Goal: Information Seeking & Learning: Learn about a topic

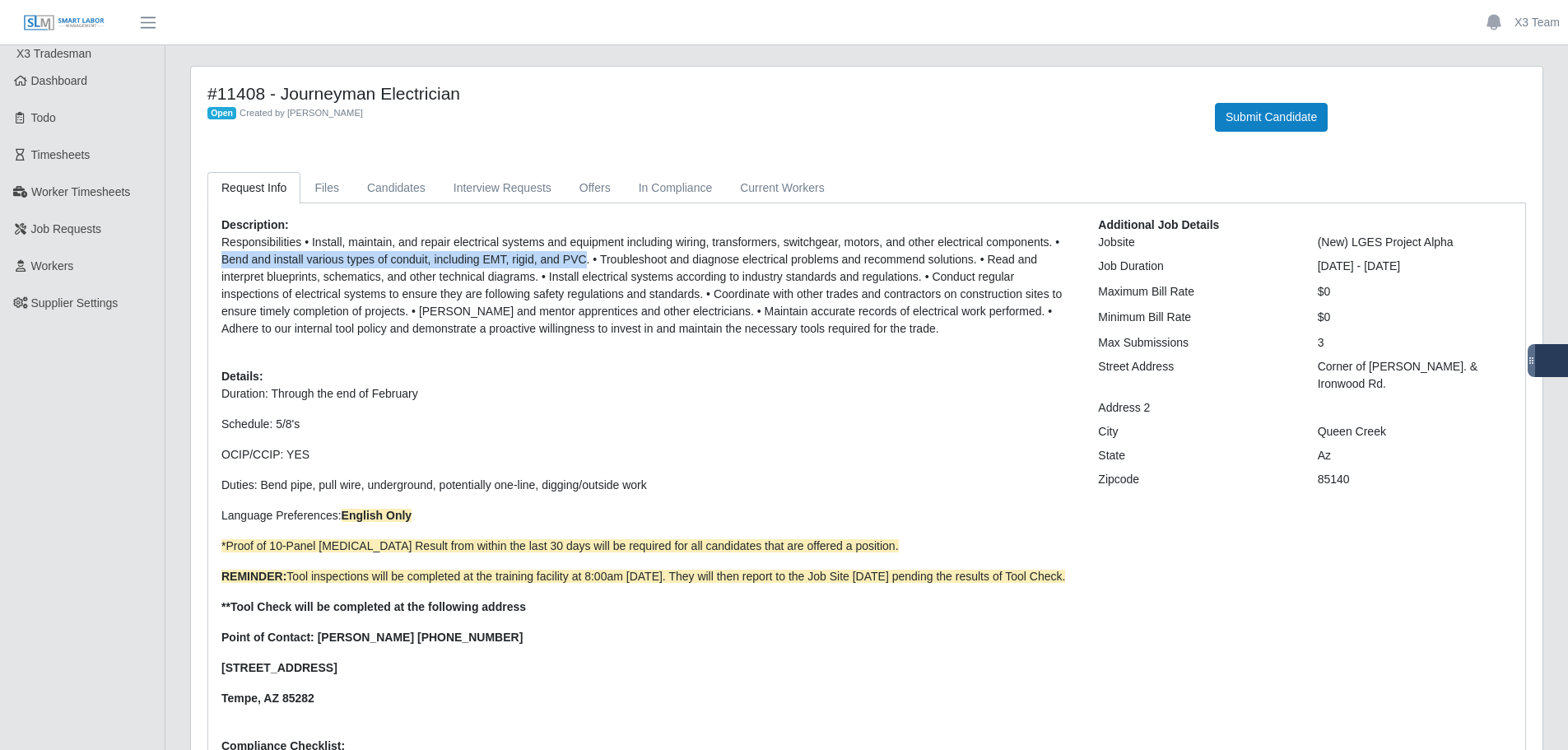
drag, startPoint x: 579, startPoint y: 262, endPoint x: 216, endPoint y: 258, distance: 363.0
click at [216, 258] on div "Description: Responsibilities • Install, maintain, and repair electrical system…" at bounding box center [647, 501] width 877 height 569
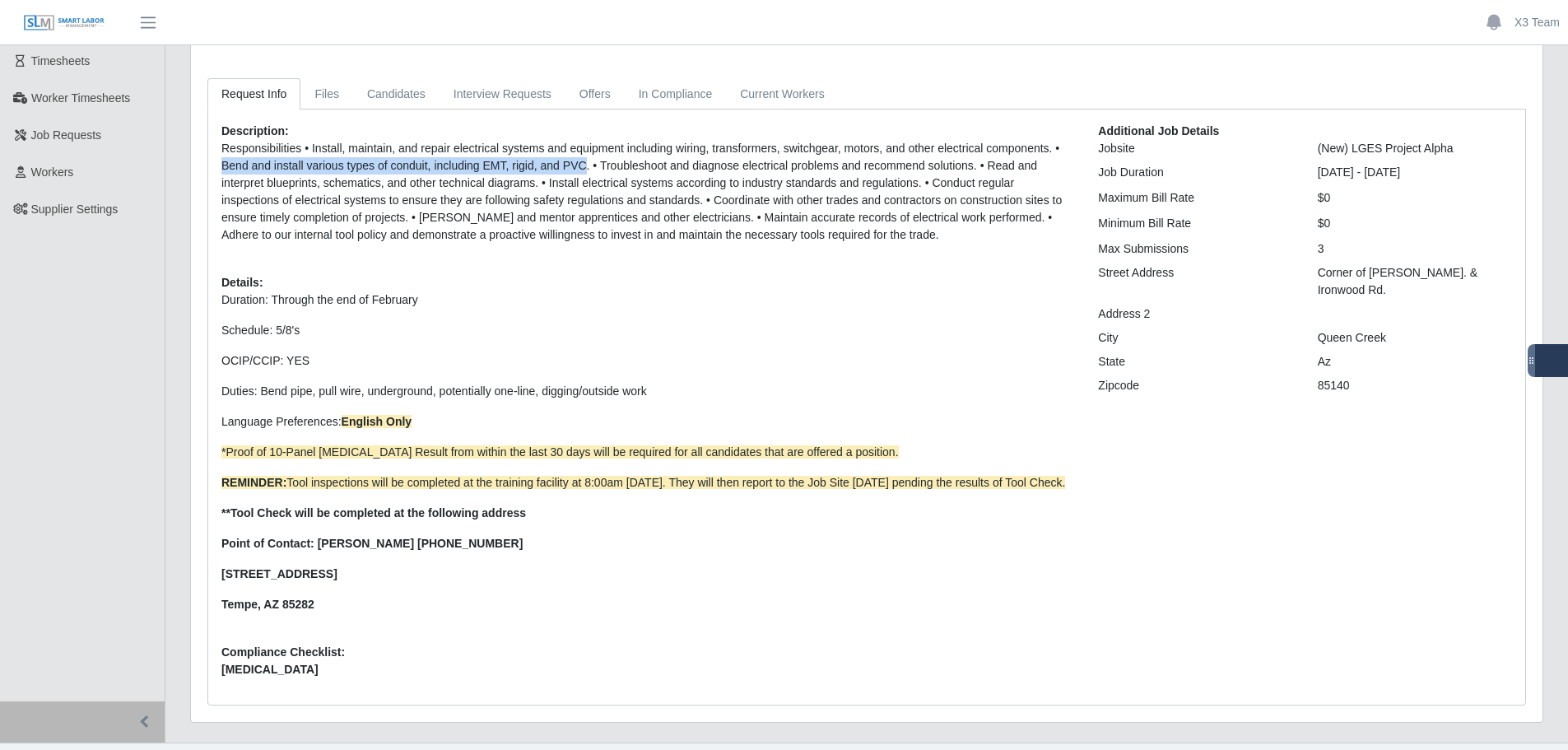
scroll to position [109, 0]
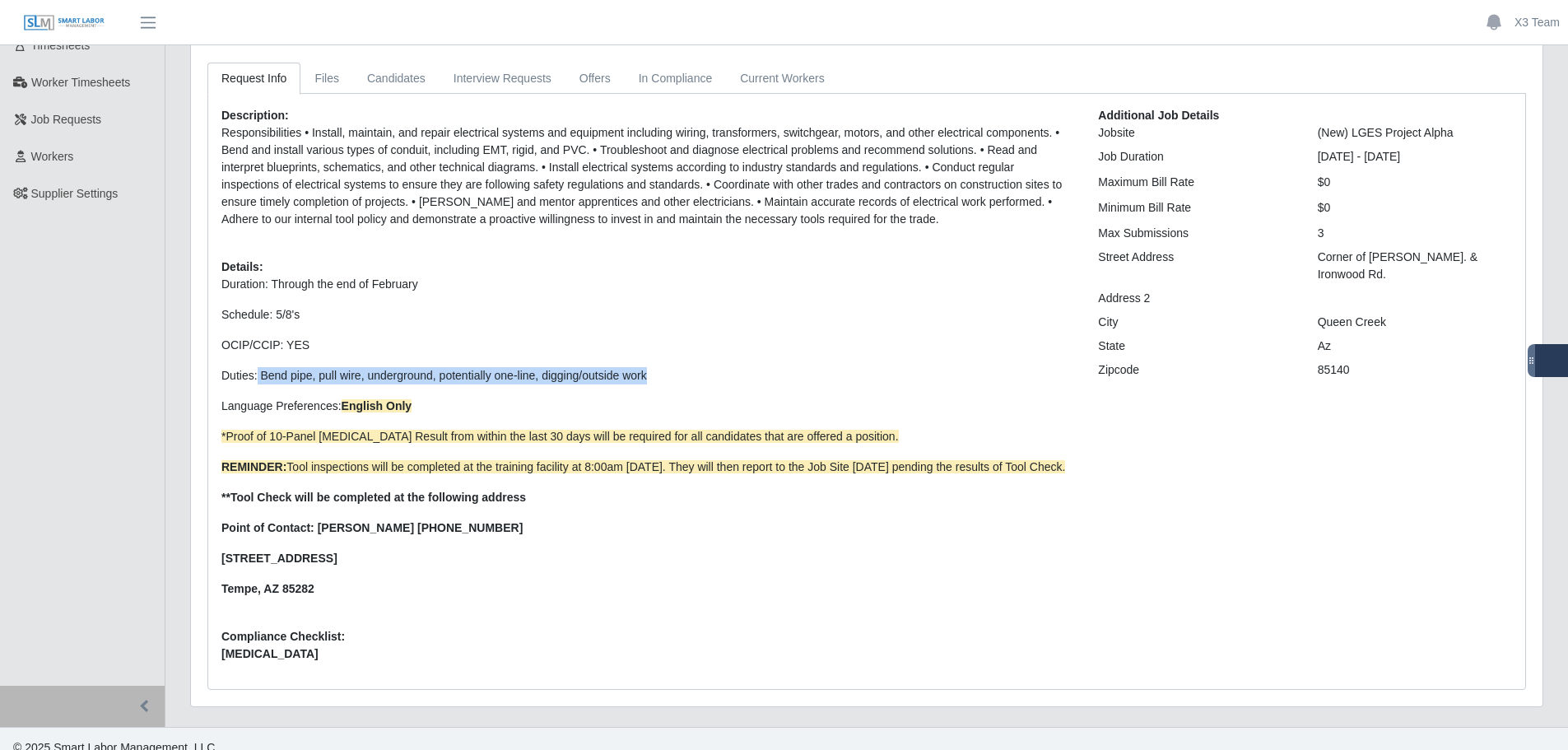
drag, startPoint x: 654, startPoint y: 380, endPoint x: 258, endPoint y: 379, distance: 396.0
click at [258, 379] on p "Duties: Bend pipe, pull wire, underground, potentially one-line, digging/outsid…" at bounding box center [647, 375] width 852 height 17
copy p "Bend pipe, pull wire, underground, potentially one-line, digging/outside work"
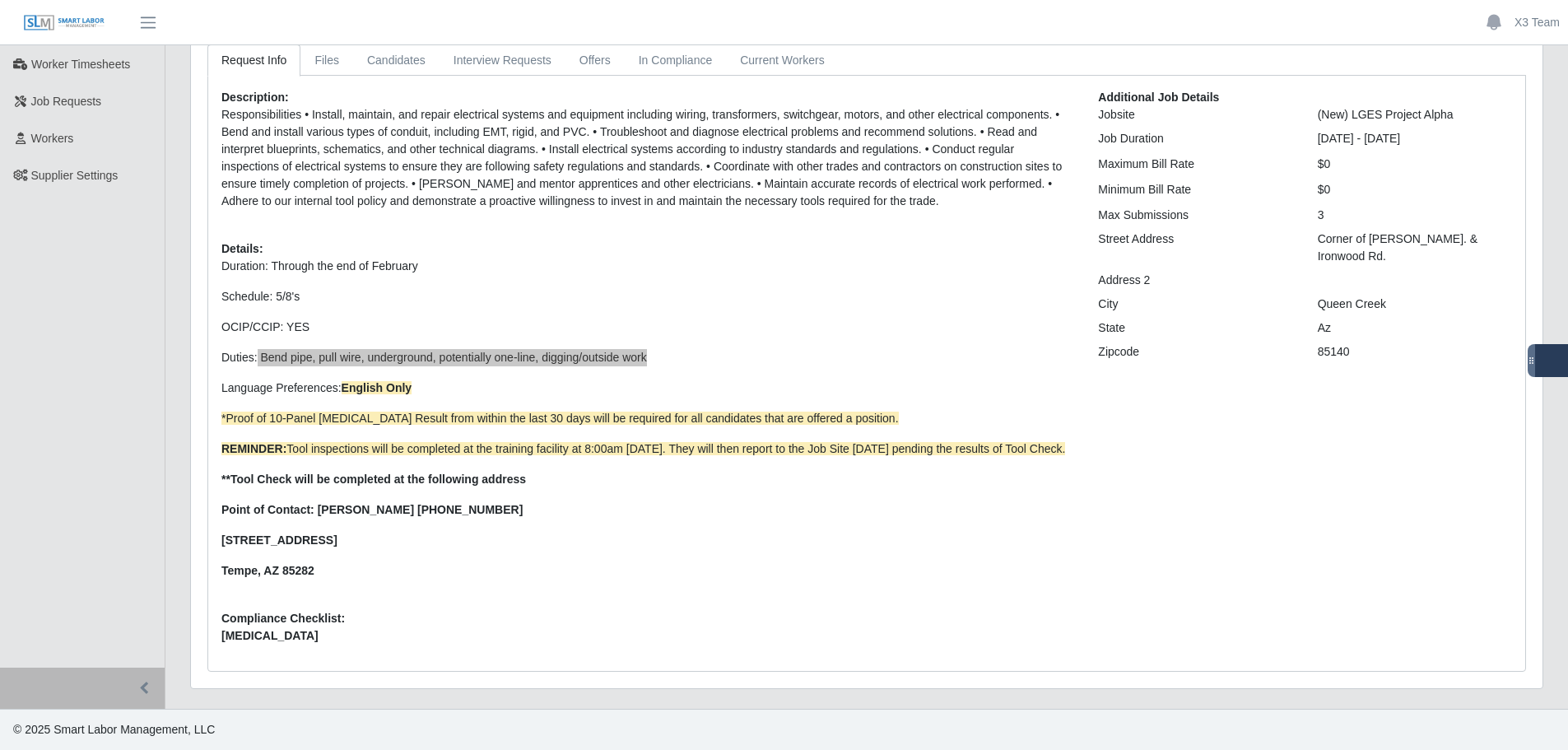
scroll to position [145, 0]
drag, startPoint x: 409, startPoint y: 375, endPoint x: 341, endPoint y: 371, distance: 68.1
click at [341, 380] on p "Language Preferences: English Only" at bounding box center [647, 388] width 852 height 17
copy strong "English Only"
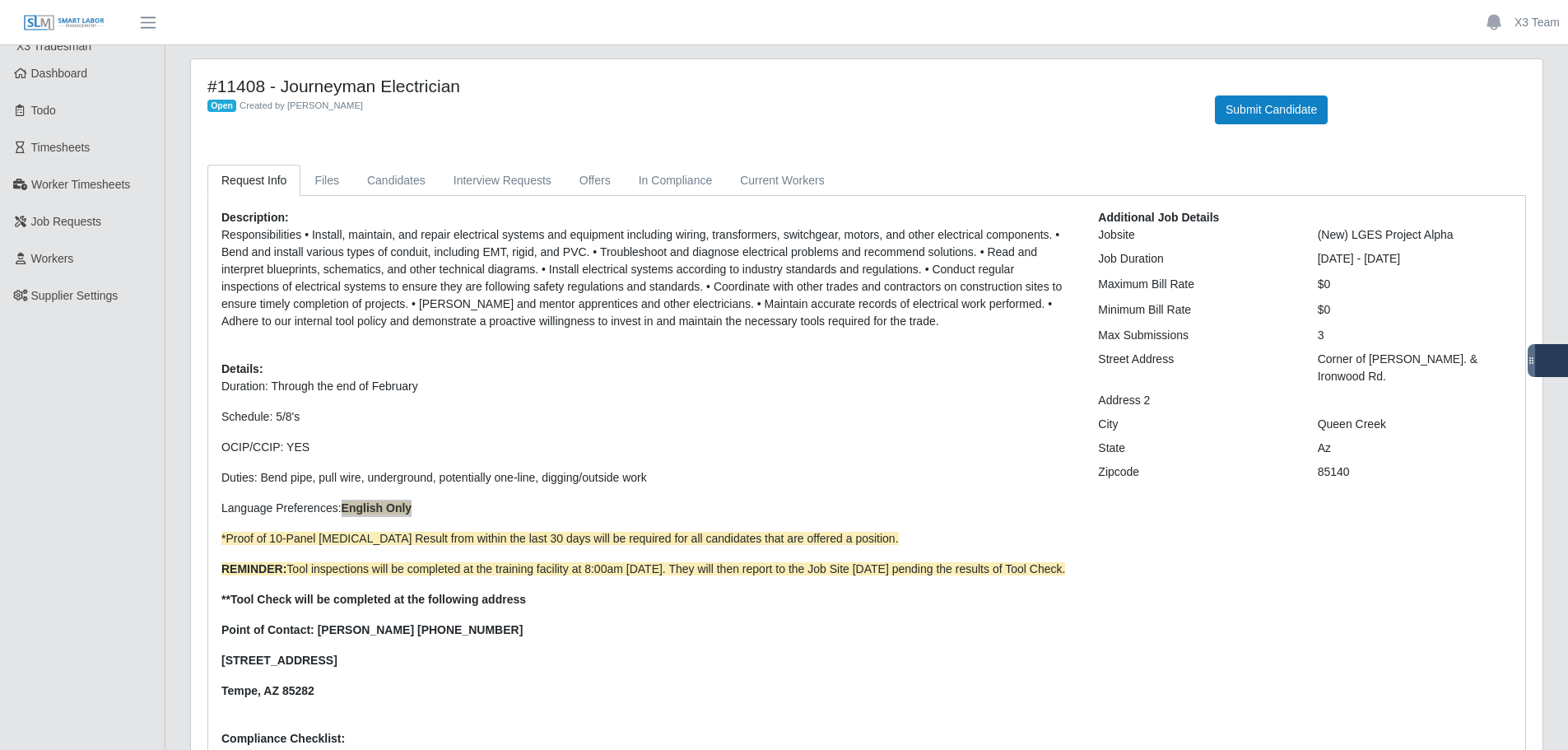
scroll to position [0, 0]
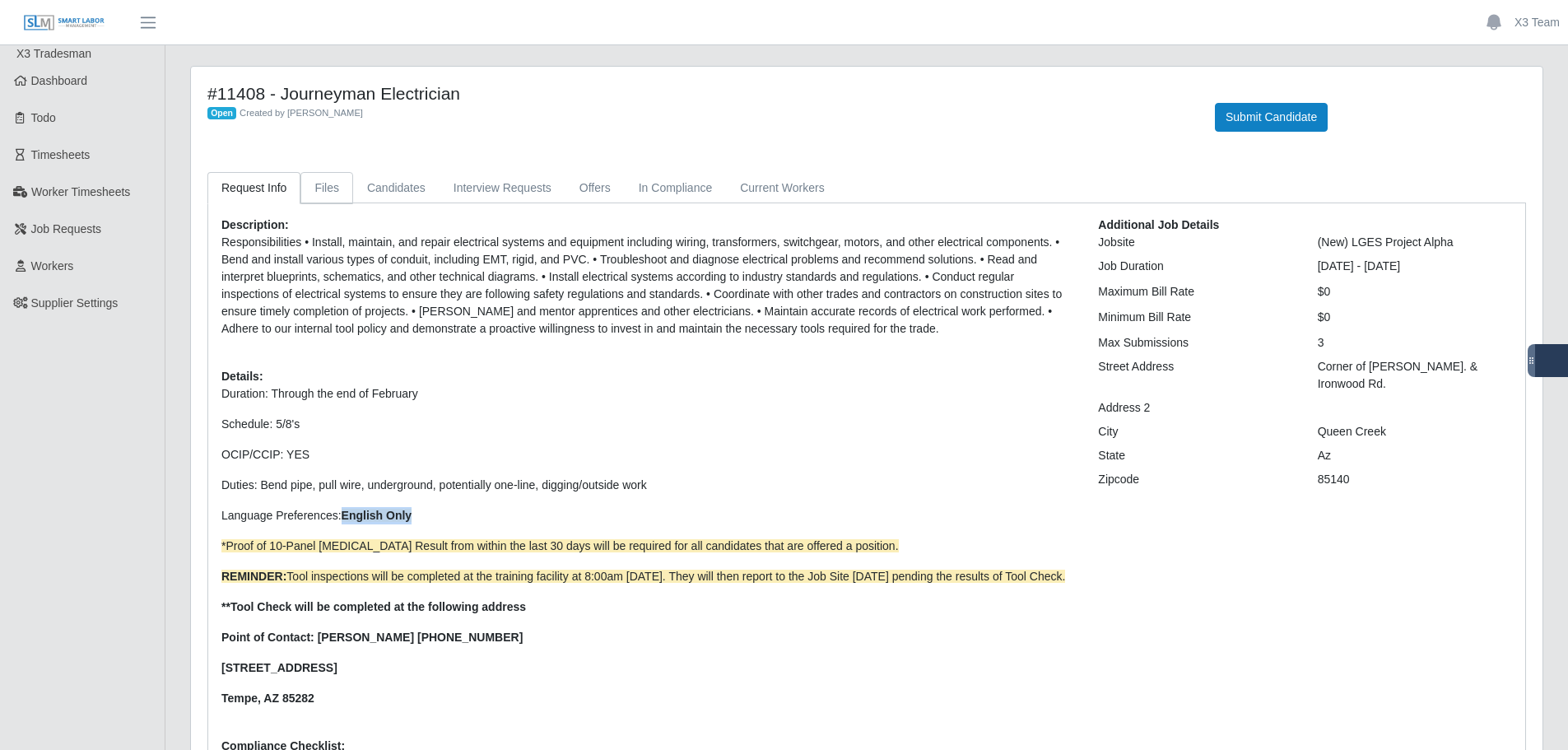
drag, startPoint x: 328, startPoint y: 183, endPoint x: 336, endPoint y: 186, distance: 8.5
click at [328, 183] on link "Files" at bounding box center [326, 188] width 52 height 32
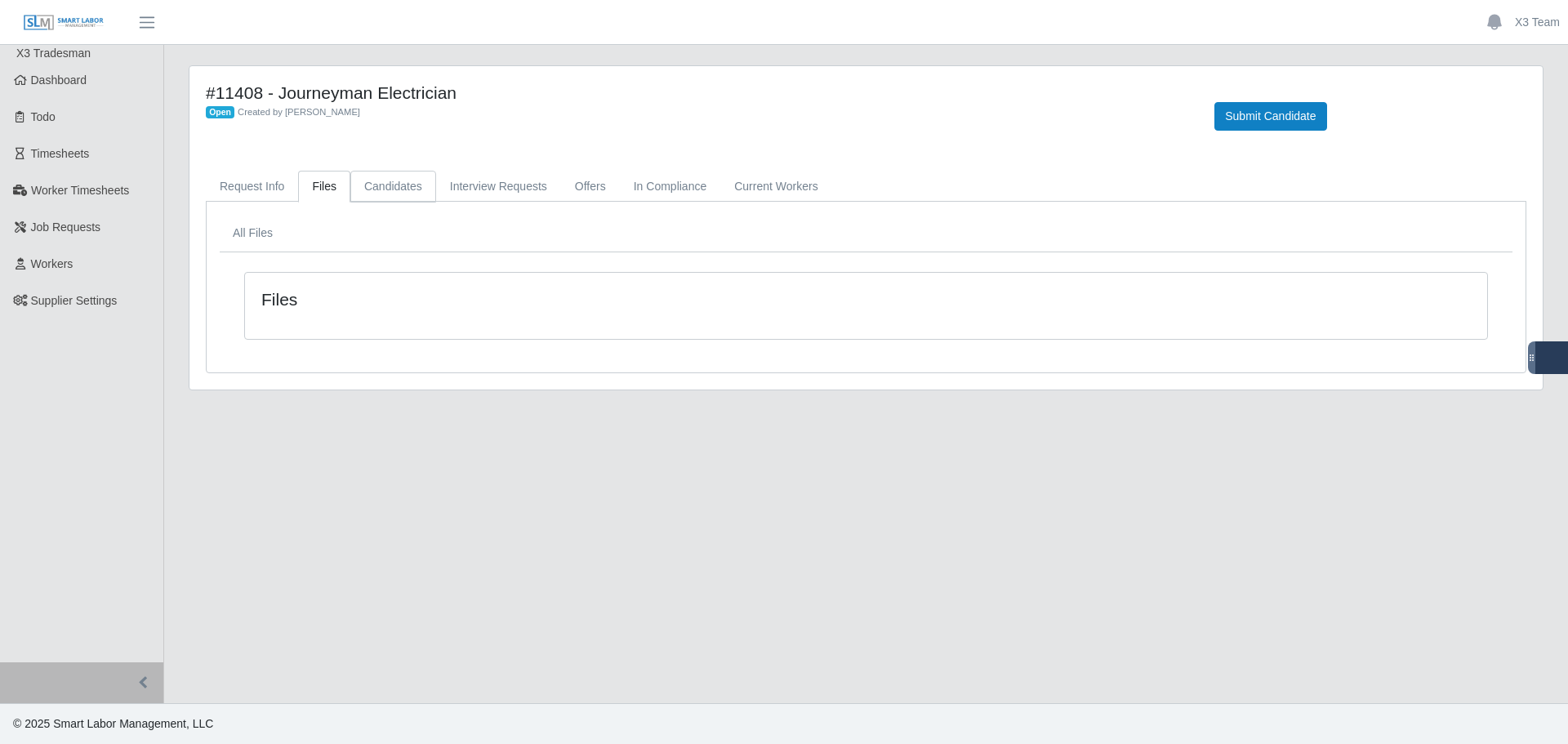
click at [388, 192] on link "Candidates" at bounding box center [393, 186] width 86 height 32
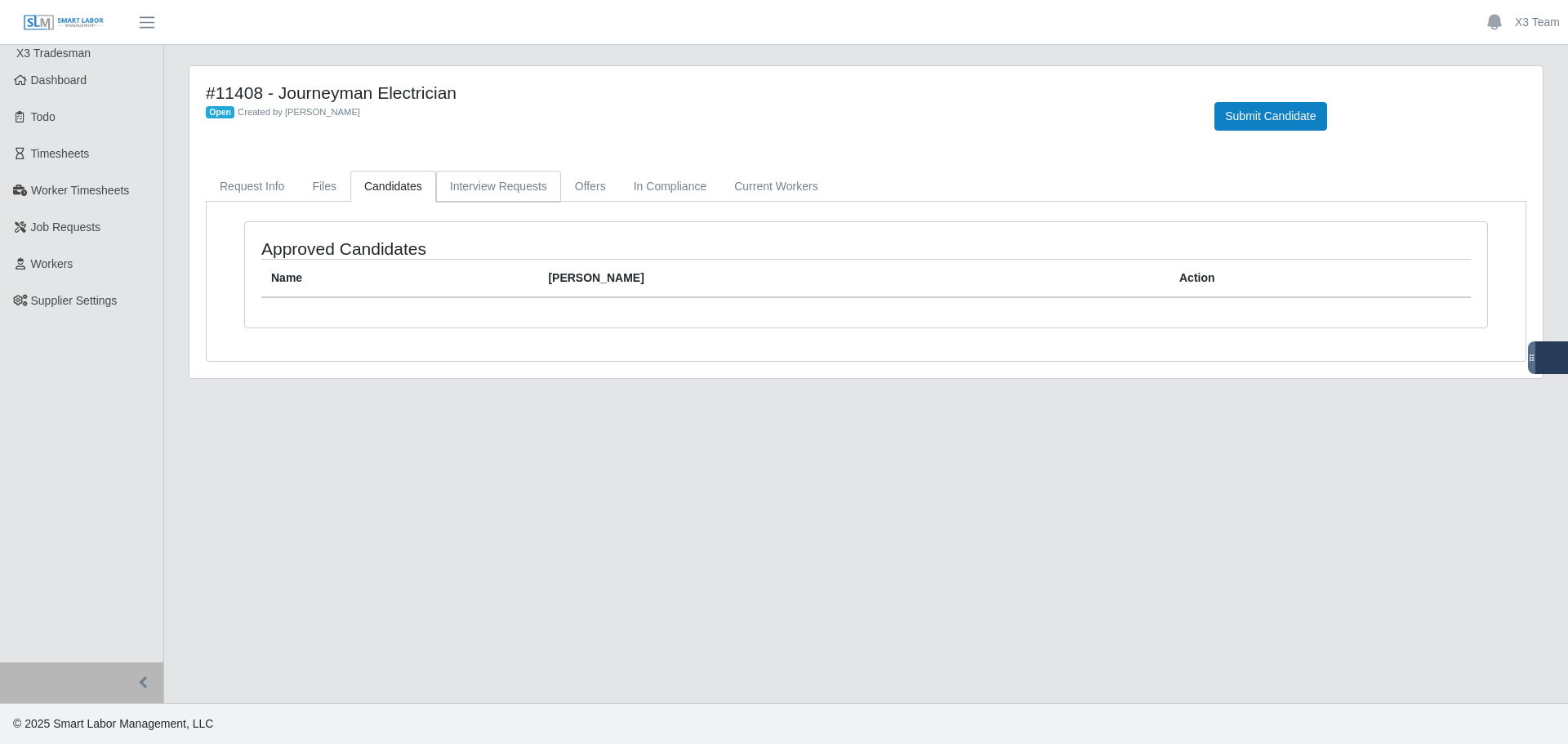
click at [488, 179] on link "Interview Requests" at bounding box center [498, 186] width 125 height 32
click at [577, 186] on link "Offers" at bounding box center [591, 186] width 59 height 32
click at [680, 190] on link "In Compliance" at bounding box center [670, 186] width 102 height 32
click at [768, 179] on link "Current Workers" at bounding box center [776, 186] width 111 height 32
click at [247, 188] on link "Request Info" at bounding box center [252, 186] width 92 height 32
